Goal: Navigation & Orientation: Understand site structure

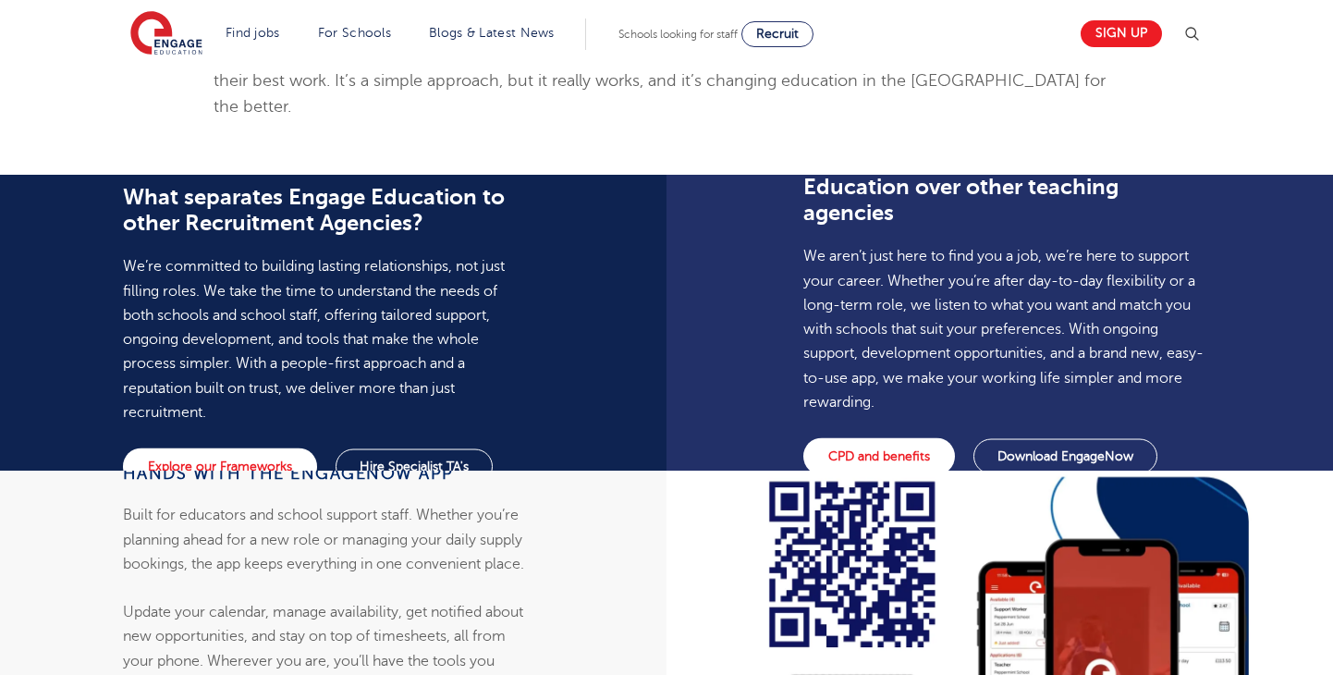
scroll to position [1213, 0]
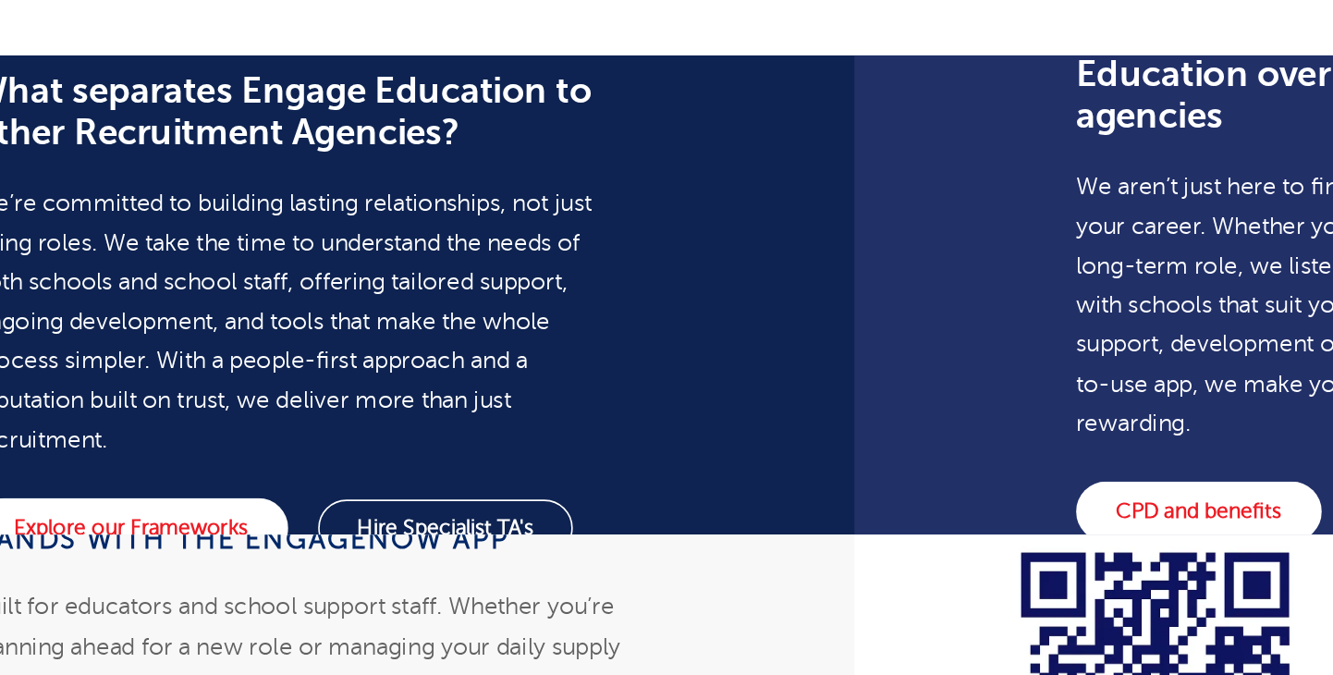
click at [360, 356] on p "We’re committed to building lasting relationships, not just filling roles. We t…" at bounding box center [327, 340] width 408 height 170
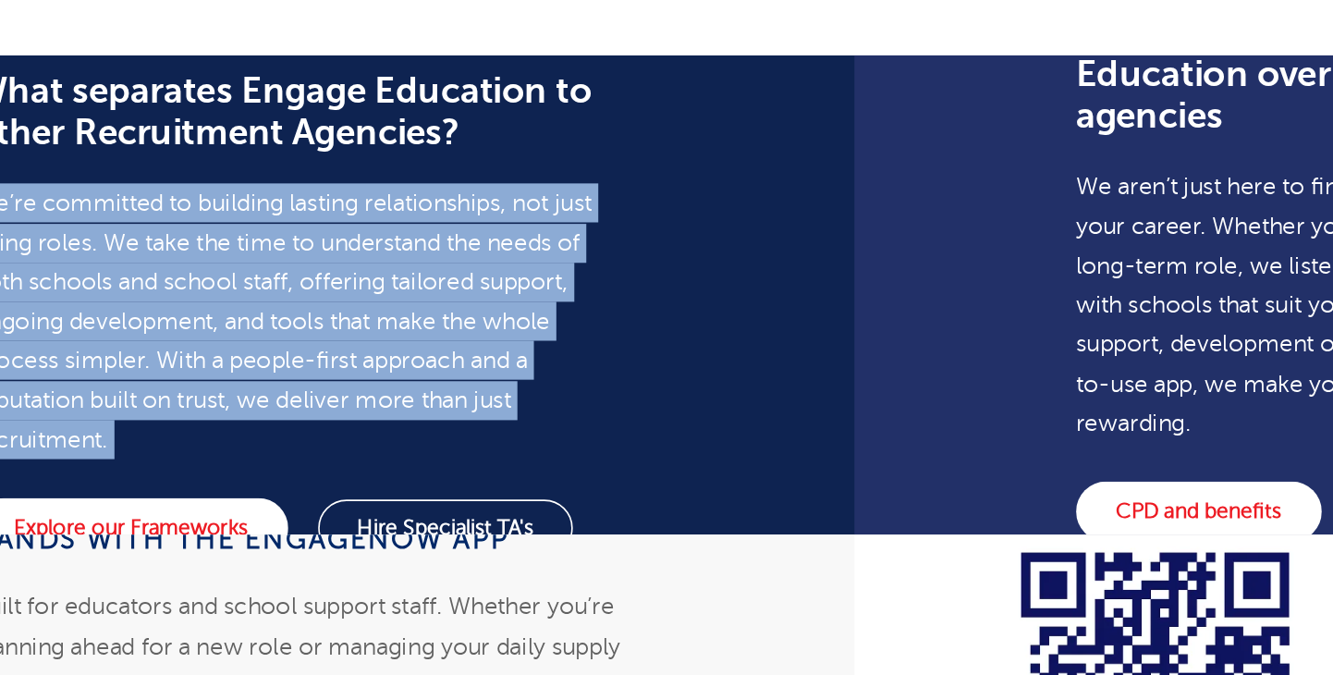
click at [360, 378] on p "We’re committed to building lasting relationships, not just filling roles. We t…" at bounding box center [327, 340] width 408 height 170
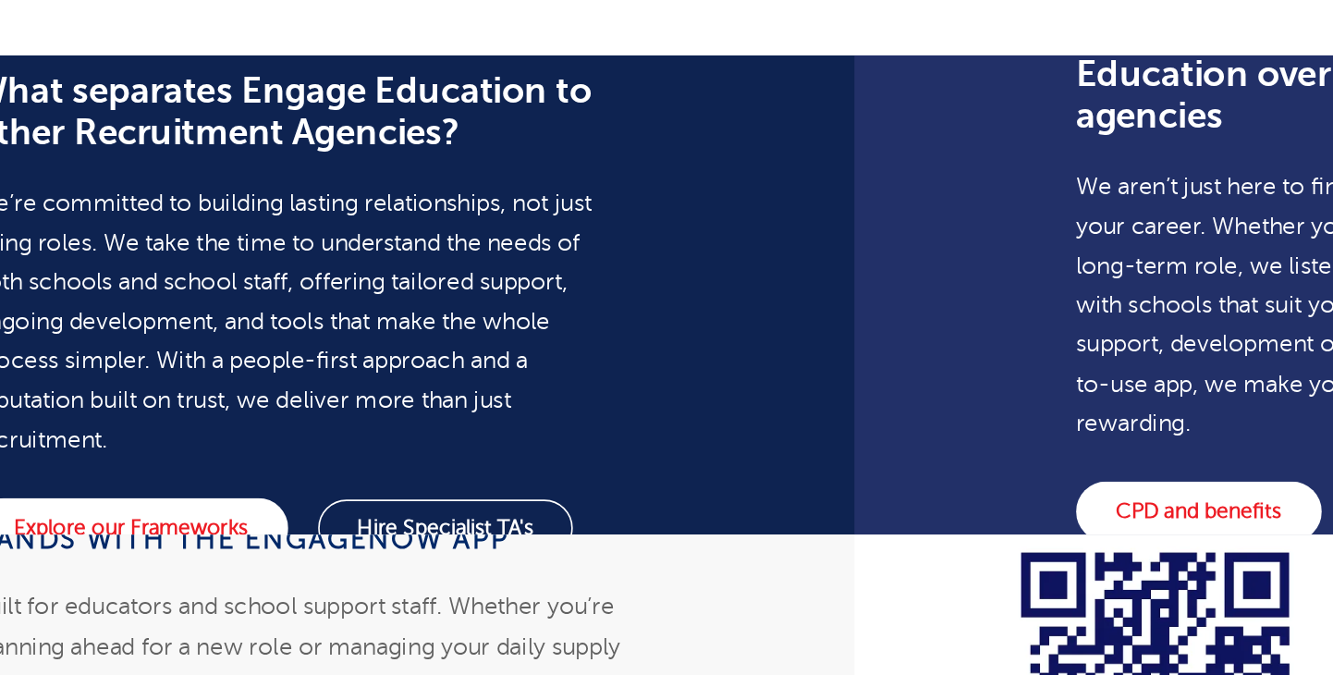
click at [360, 378] on p "We’re committed to building lasting relationships, not just filling roles. We t…" at bounding box center [327, 340] width 408 height 170
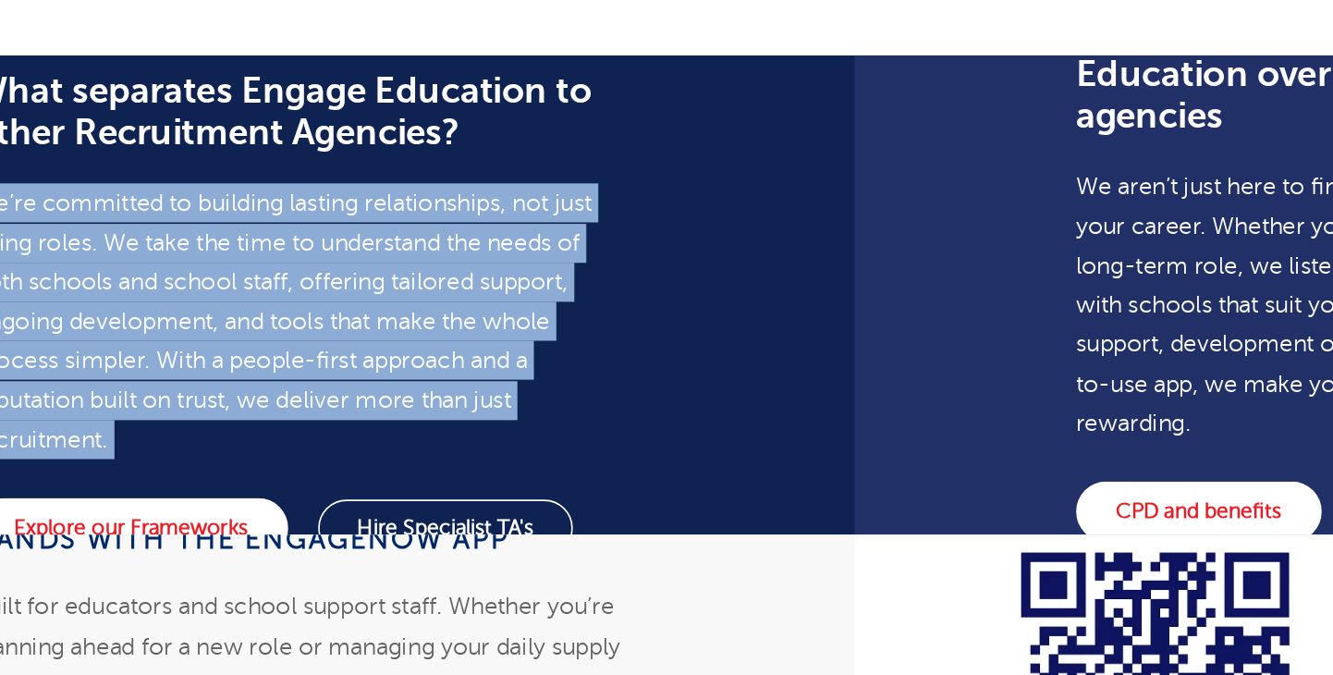
click at [377, 382] on p "We’re committed to building lasting relationships, not just filling roles. We t…" at bounding box center [327, 340] width 408 height 170
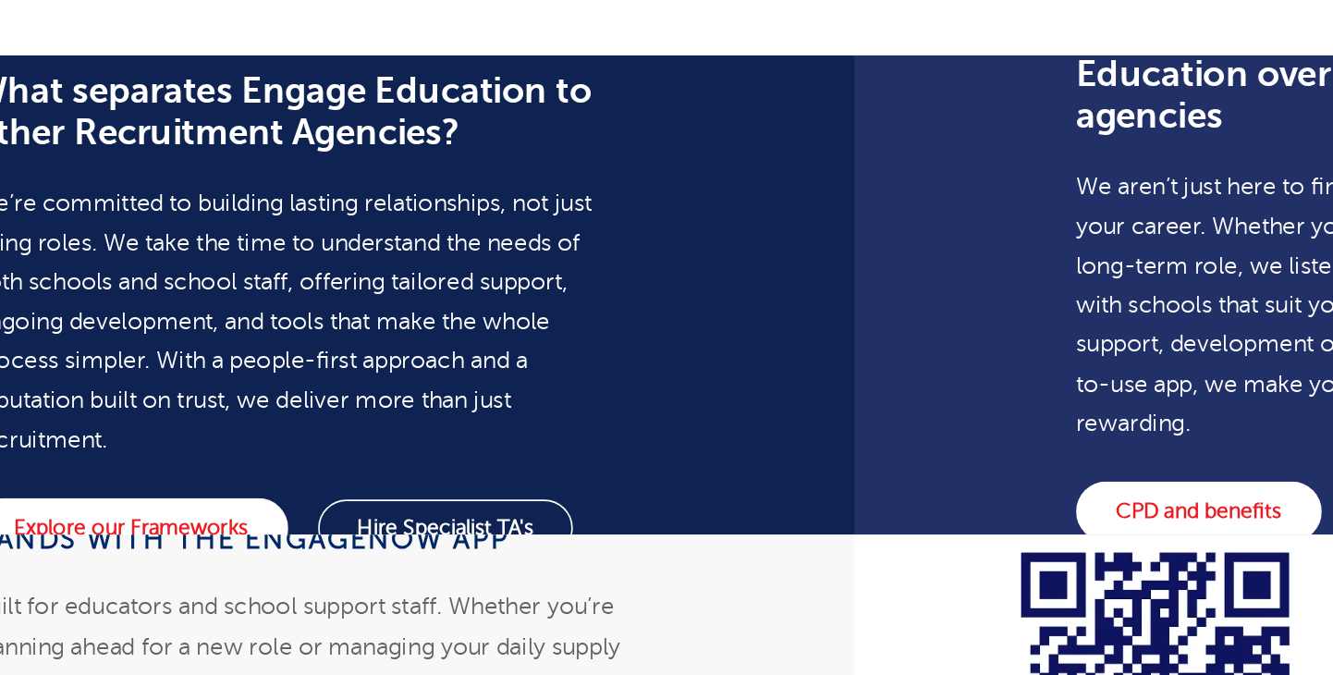
click at [377, 382] on p "We’re committed to building lasting relationships, not just filling roles. We t…" at bounding box center [327, 340] width 408 height 170
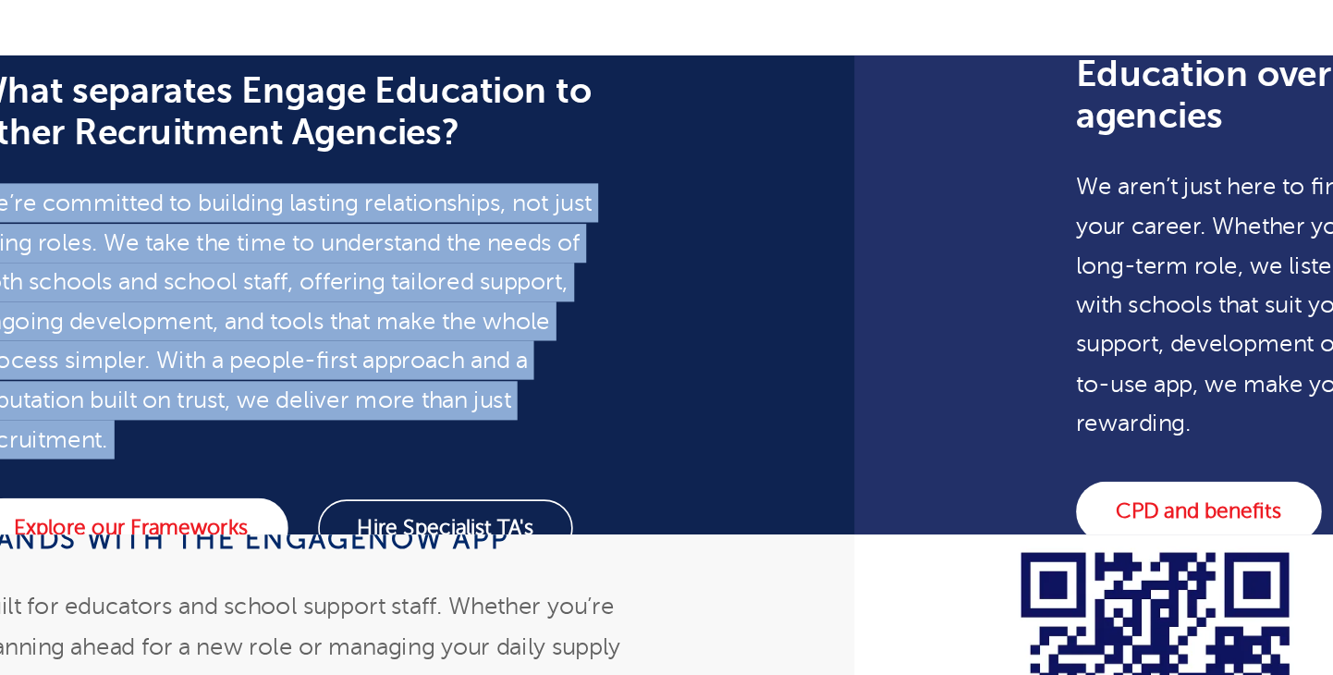
click at [405, 361] on p "We’re committed to building lasting relationships, not just filling roles. We t…" at bounding box center [327, 340] width 408 height 170
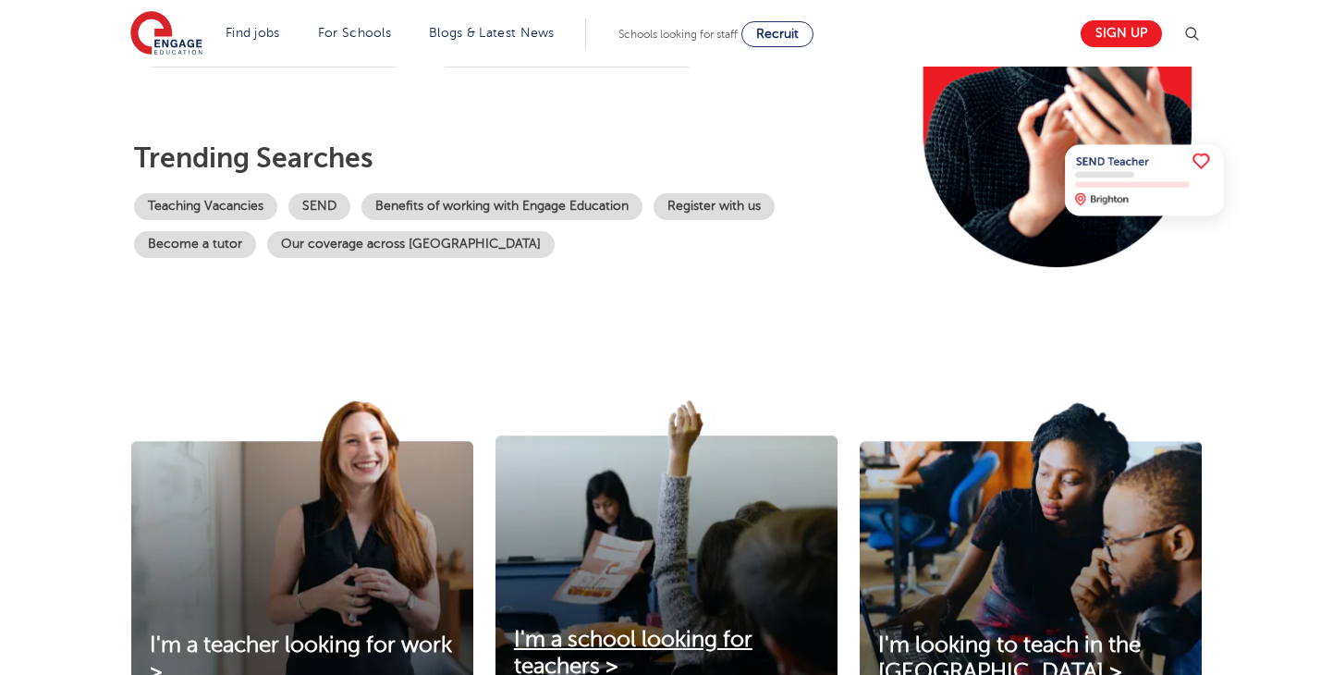
scroll to position [0, 0]
